Goal: Information Seeking & Learning: Learn about a topic

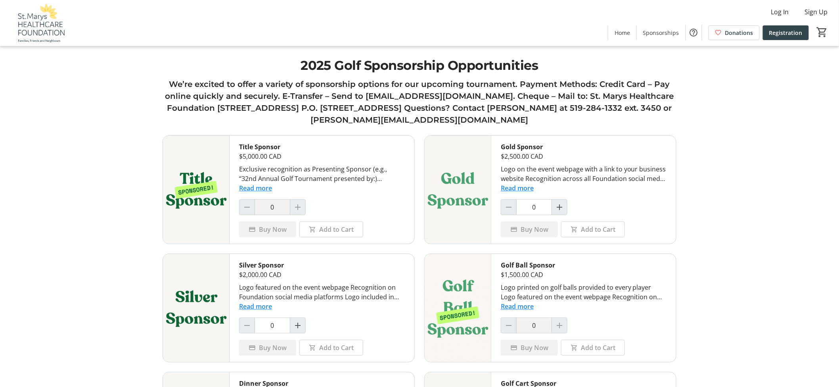
click at [150, 102] on tr-shared-ui-items-page-ui "2025 Golf Sponsorship Opportunities We’re excited to offer a variety of sponsor…" at bounding box center [419, 365] width 839 height 731
click at [41, 12] on img at bounding box center [40, 23] width 71 height 40
click at [39, 33] on html "Log In Sign Up Home Sponsorships Donations Registration 0 Home Sponsorships Don…" at bounding box center [419, 365] width 839 height 731
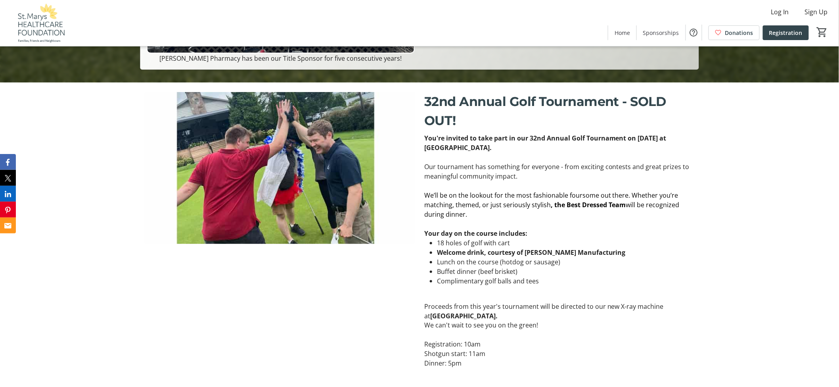
scroll to position [220, 0]
